Goal: Task Accomplishment & Management: Manage account settings

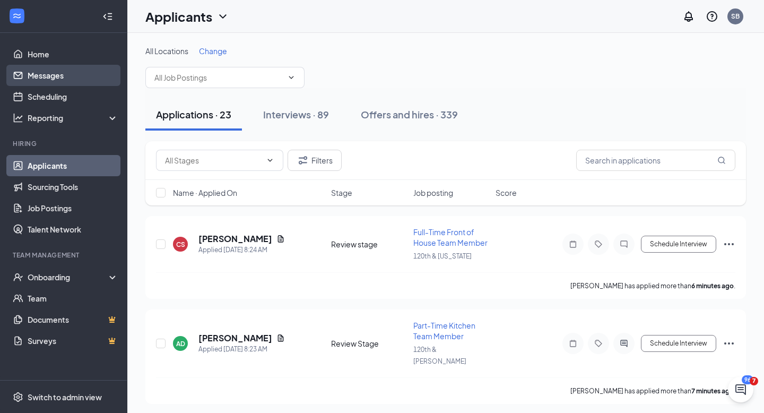
scroll to position [4, 0]
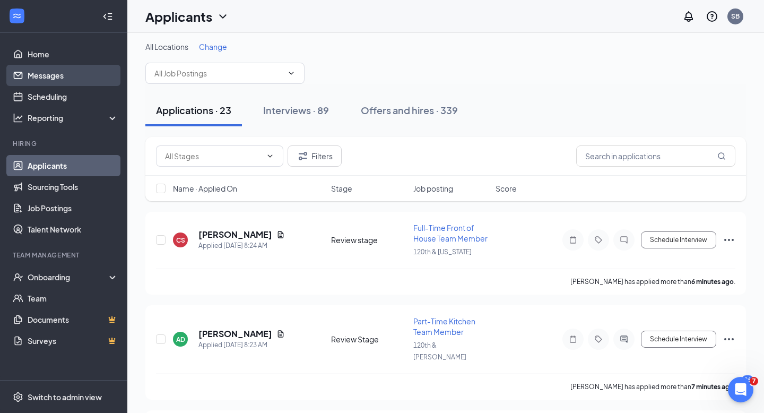
click at [51, 77] on link "Messages" at bounding box center [73, 75] width 91 height 21
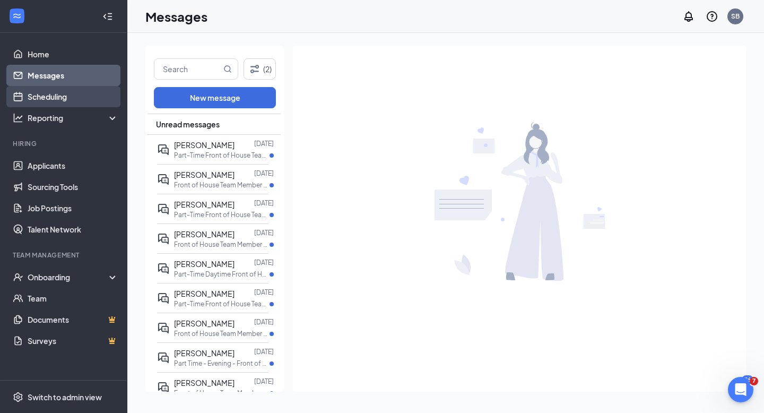
click at [47, 94] on link "Scheduling" at bounding box center [73, 96] width 91 height 21
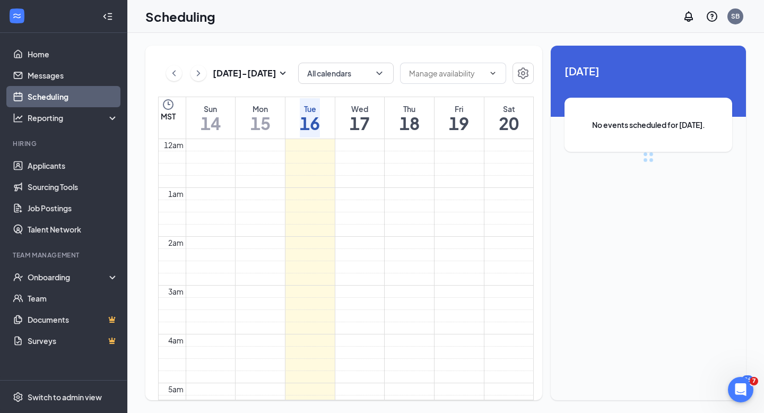
scroll to position [521, 0]
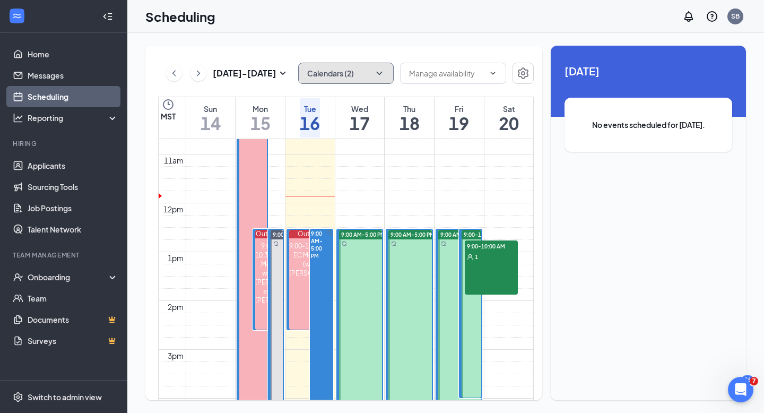
click at [377, 72] on icon "ChevronDown" at bounding box center [379, 73] width 6 height 3
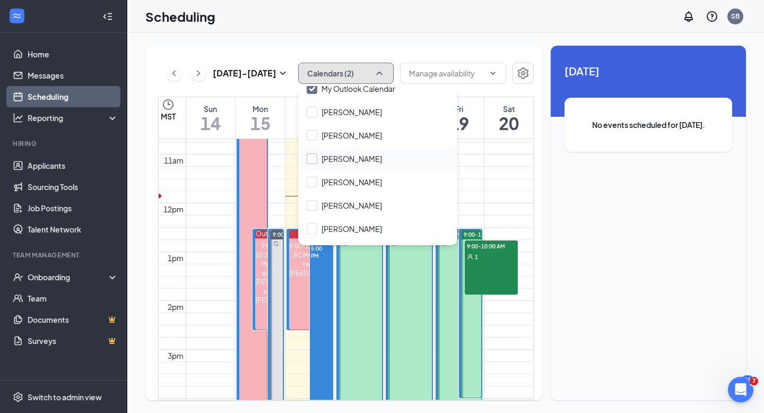
scroll to position [85, 0]
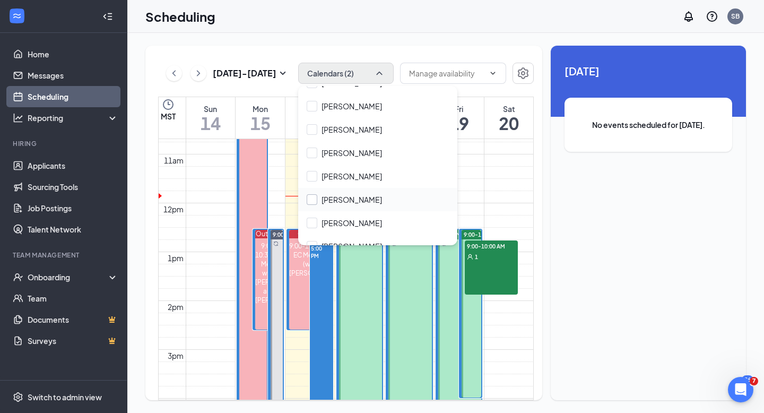
click at [312, 199] on input "[PERSON_NAME]" at bounding box center [344, 199] width 75 height 11
checkbox input "true"
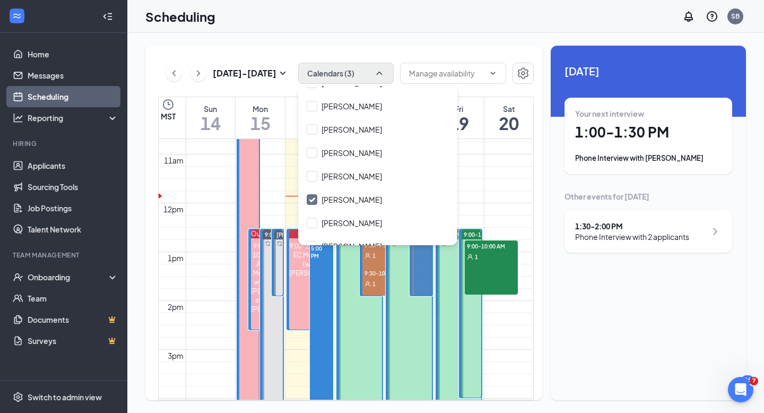
drag, startPoint x: 577, startPoint y: 343, endPoint x: 398, endPoint y: 347, distance: 179.4
click at [577, 343] on div "Unavailable in basic plan [DATE] Your next interview 1:00 - 1:30 PM Phone Inter…" at bounding box center [648, 223] width 195 height 354
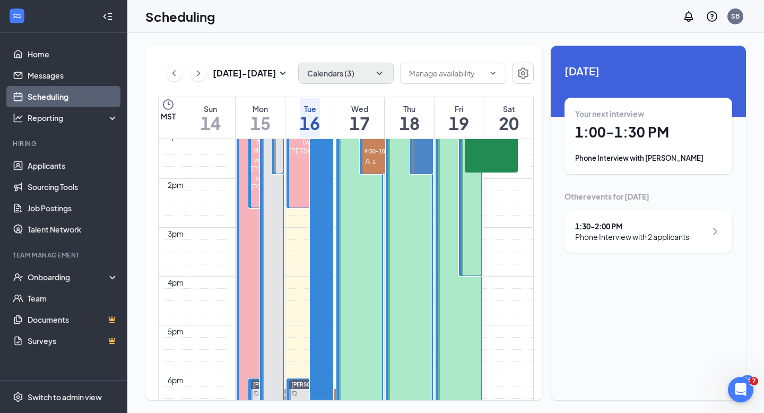
scroll to position [645, 0]
click at [649, 233] on div "Phone Interview with 2 applicants" at bounding box center [632, 236] width 114 height 11
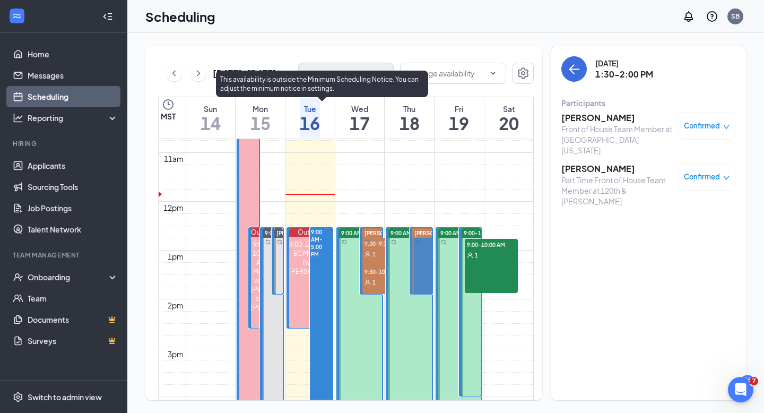
scroll to position [522, 0]
